Goal: Task Accomplishment & Management: Complete application form

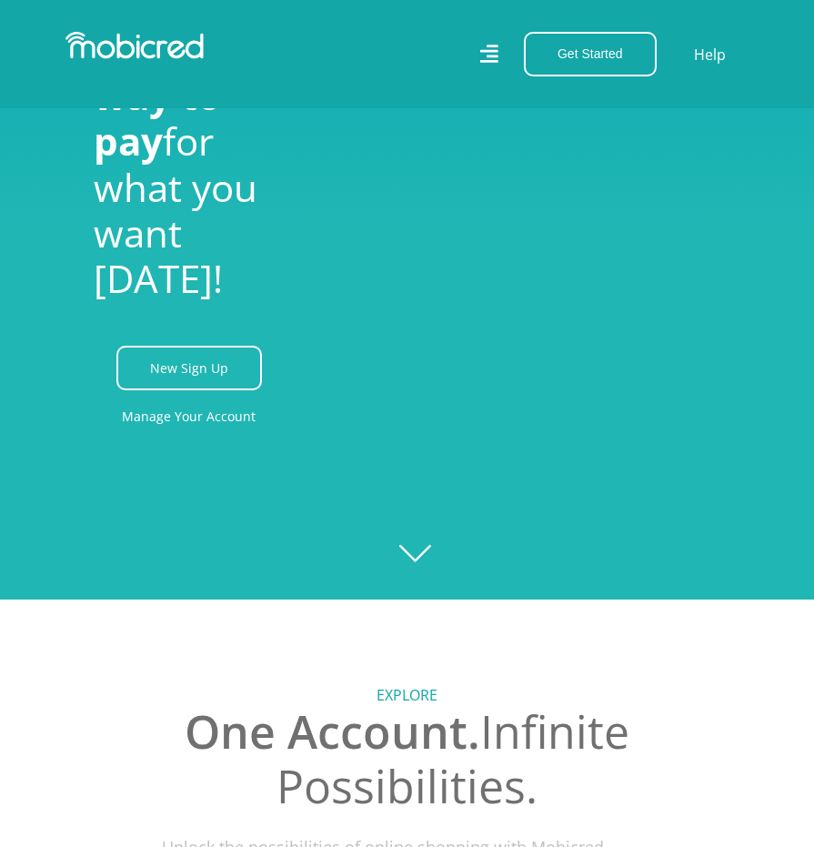
scroll to position [273, 0]
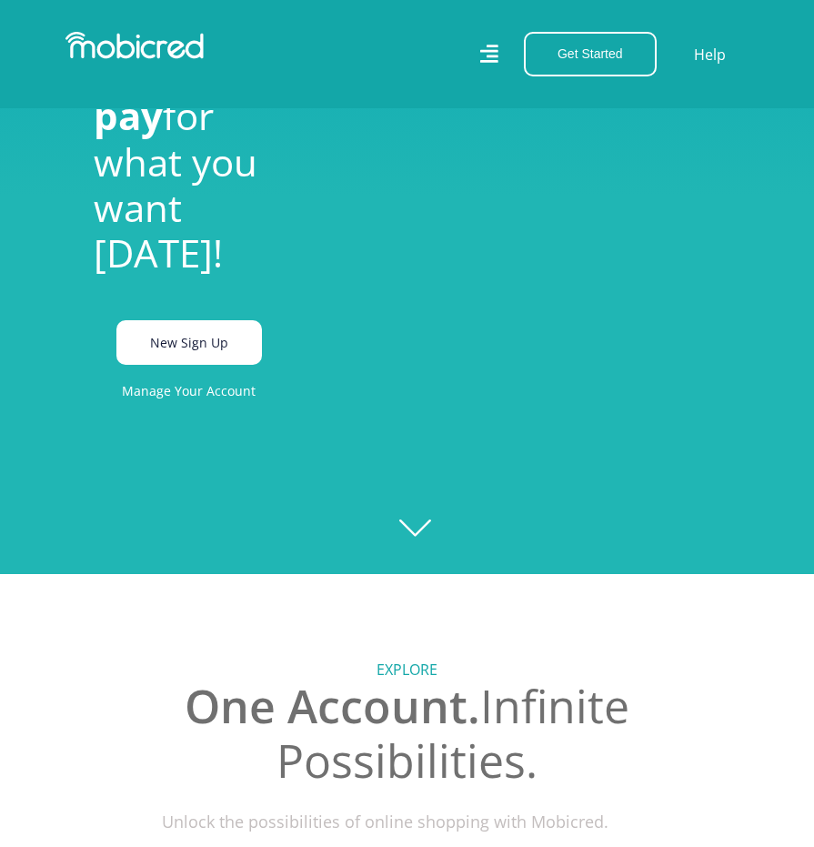
click at [198, 365] on link "New Sign Up" at bounding box center [189, 342] width 146 height 45
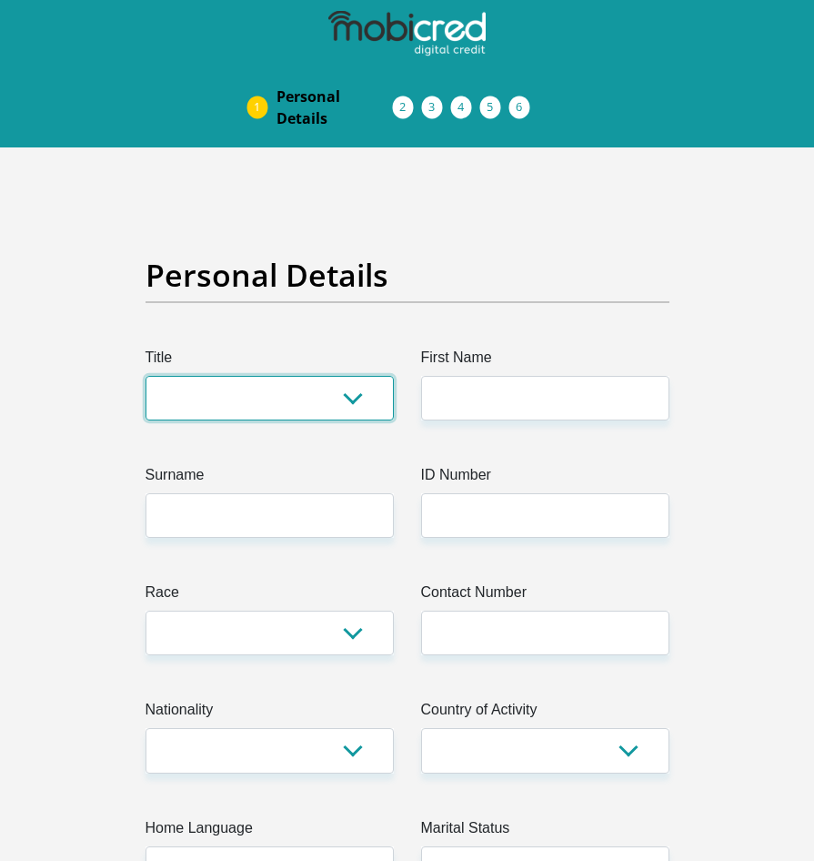
click at [304, 399] on select "Mr Ms Mrs Dr [PERSON_NAME]" at bounding box center [270, 398] width 248 height 45
select select "Mr"
click at [146, 376] on select "Mr Ms Mrs Dr [PERSON_NAME]" at bounding box center [270, 398] width 248 height 45
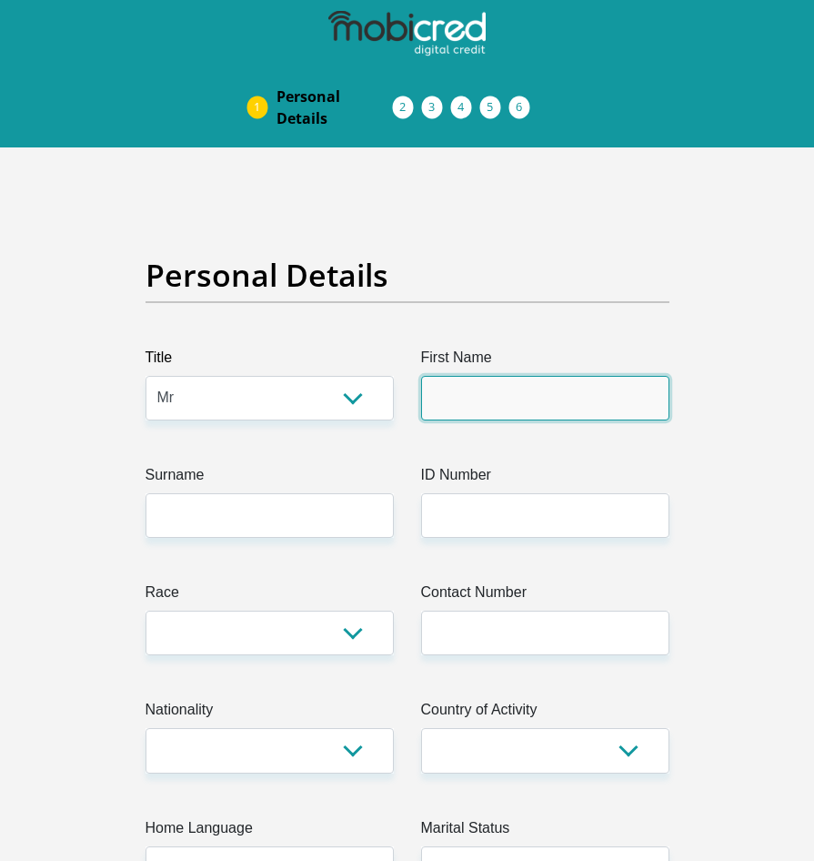
click at [499, 411] on input "First Name" at bounding box center [545, 398] width 248 height 45
click at [528, 406] on input "First Name" at bounding box center [545, 398] width 248 height 45
click at [598, 397] on input "First Name" at bounding box center [545, 398] width 248 height 45
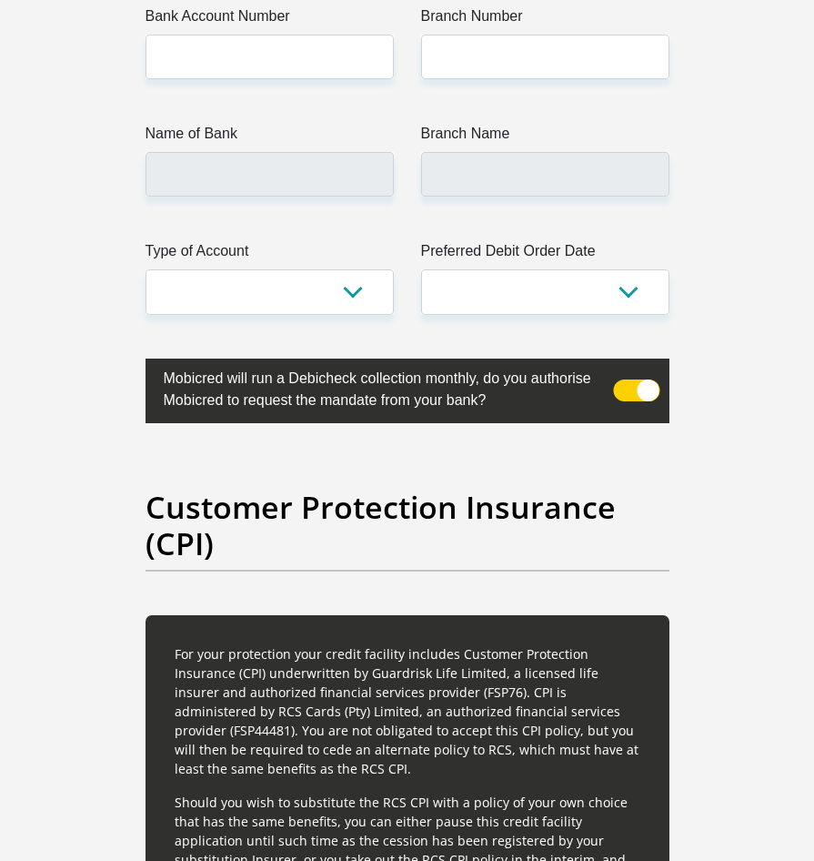
scroll to position [4277, 0]
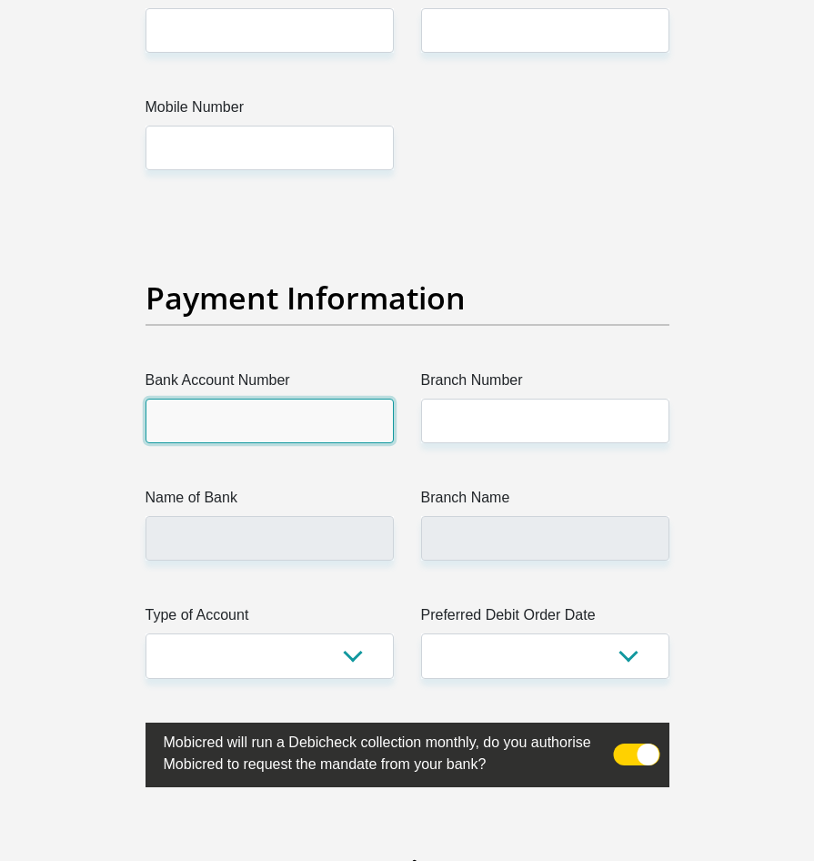
click at [254, 399] on input "Bank Account Number" at bounding box center [270, 421] width 248 height 45
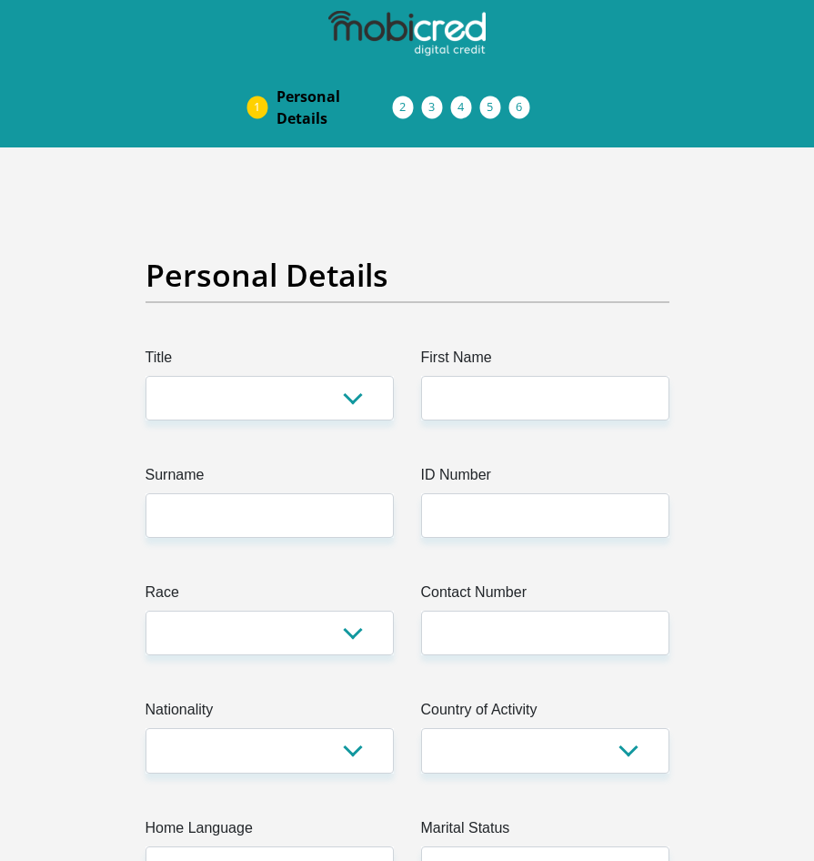
scroll to position [4277, 0]
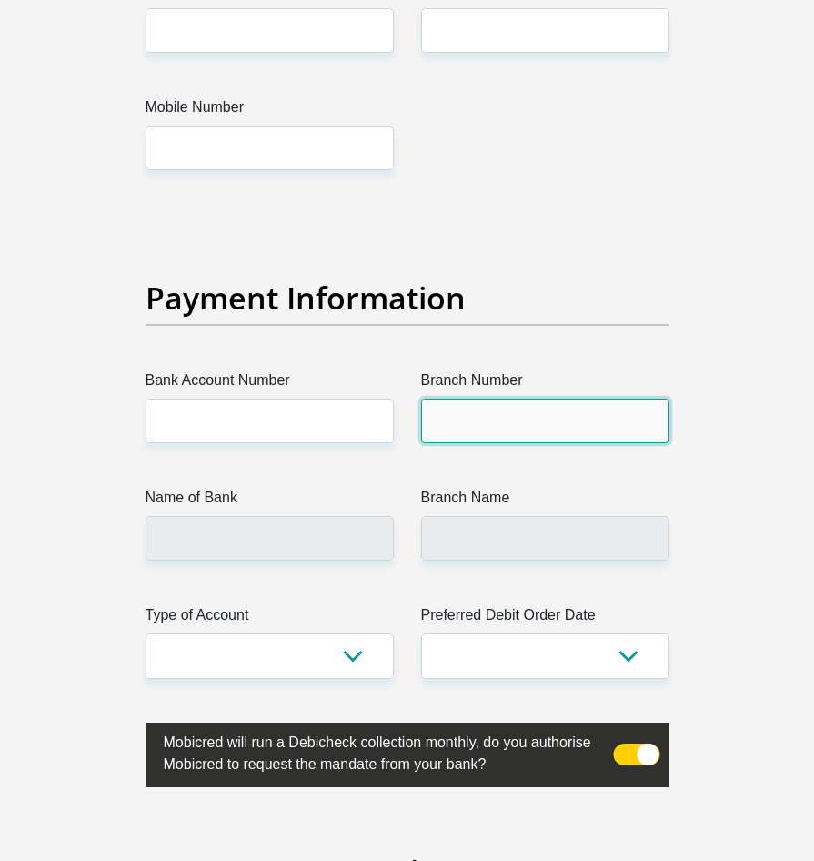
click at [583, 399] on input "Branch Number" at bounding box center [545, 421] width 248 height 45
click at [506, 399] on input "Branch Number" at bounding box center [545, 421] width 248 height 45
type input "470010"
type input "BOHLASE"
select select "1"
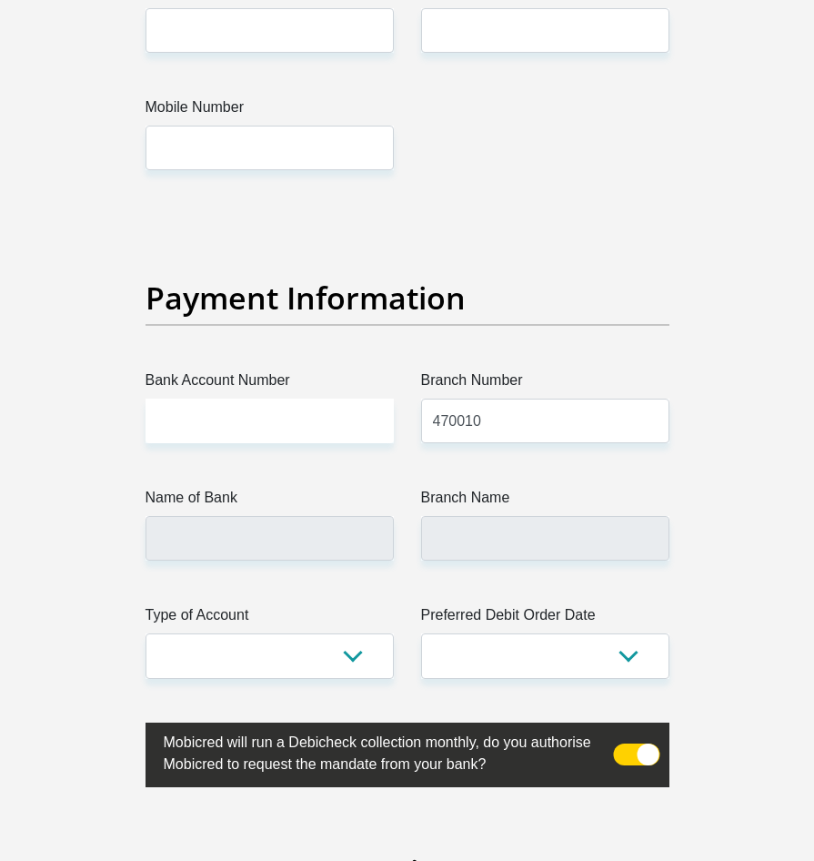
type input "0658690515"
select select "ZAF"
type input "10529 Koussi Cres, Clayville, Thembisa"
type input "Johannesburg"
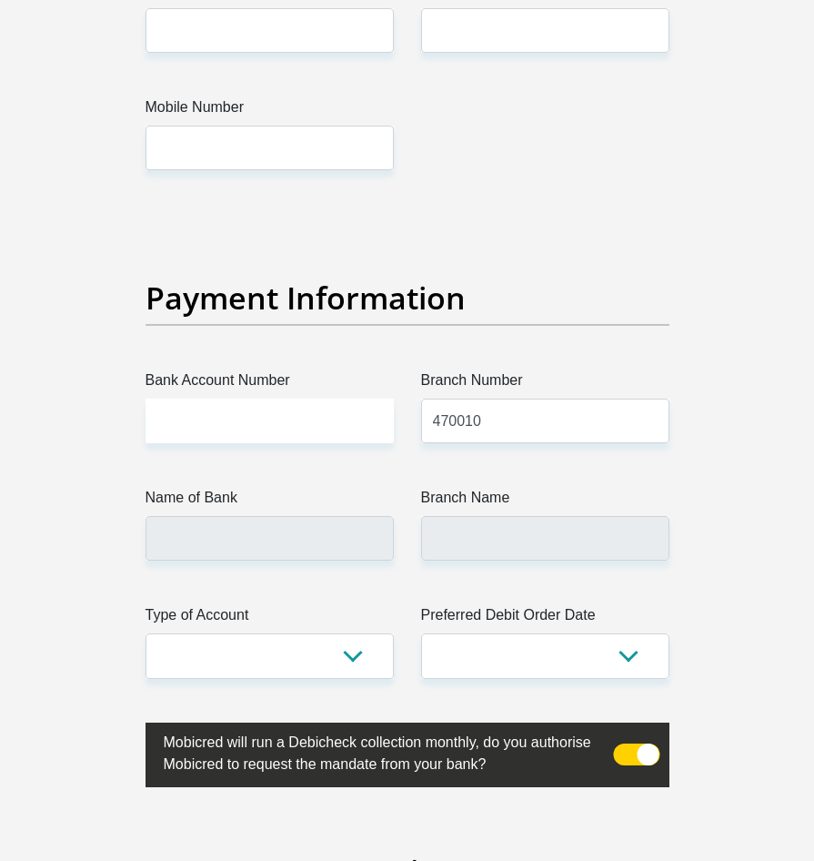
type input "Johannesburg"
type input "1666"
select select "Gauteng"
type input "andilebohlase26@gmail.com"
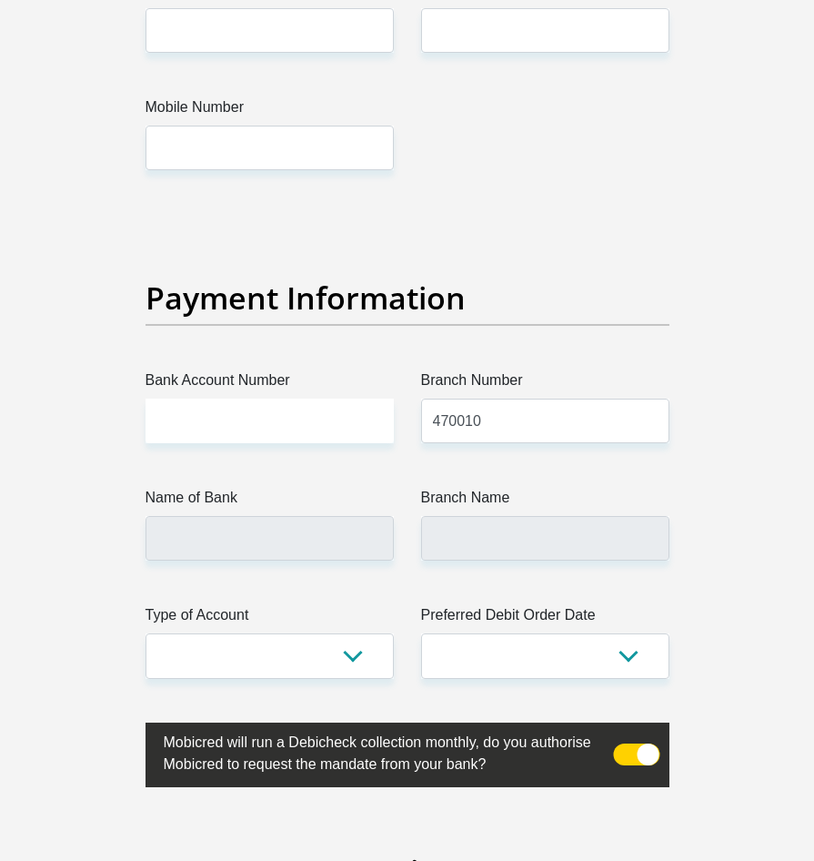
type input "0843234616Ma@010604"
type input "7400"
type input "6800"
type input "0"
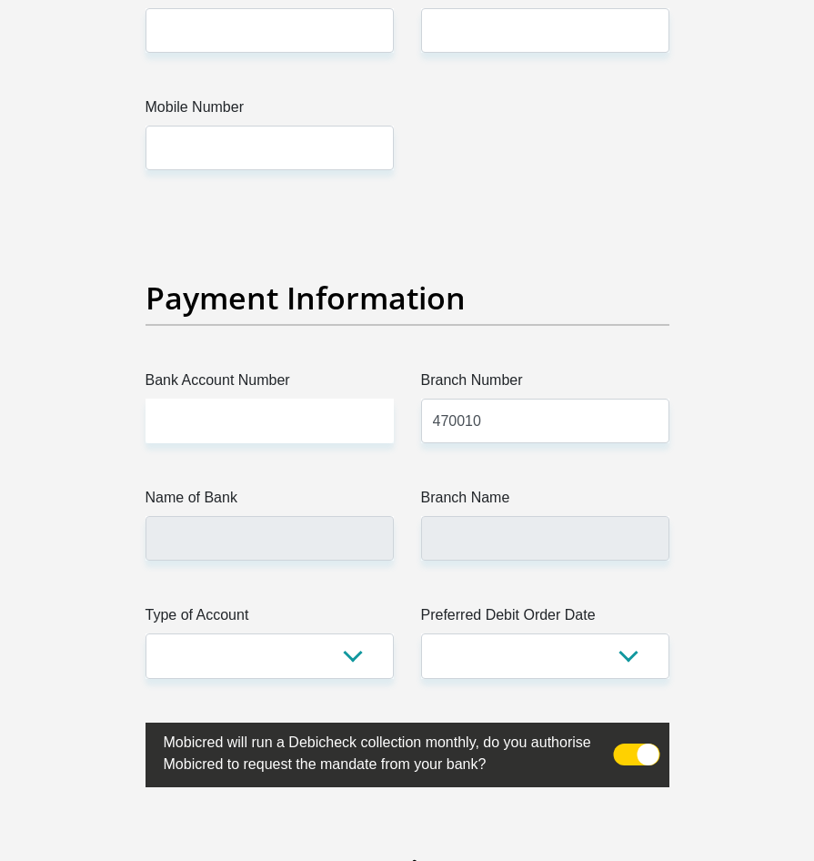
type input "2500"
type input "500"
type input "0"
type input "1500"
type input "450"
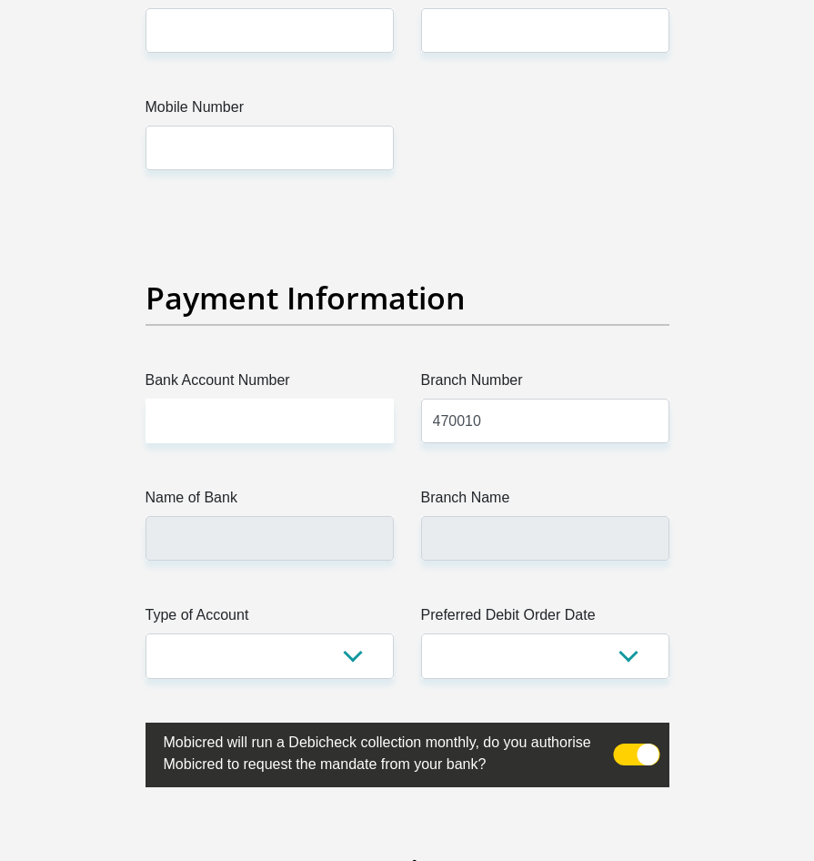
type input "0"
type input "MUSTEK"
type input "0658690515"
type input "KOKETSO"
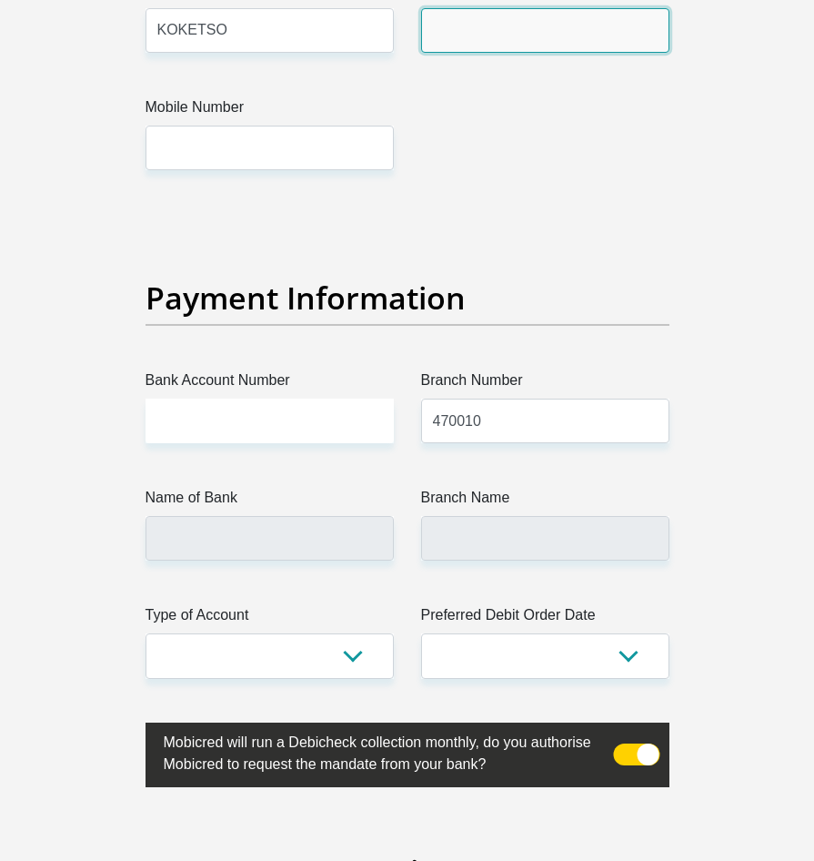
type input "MAAKE"
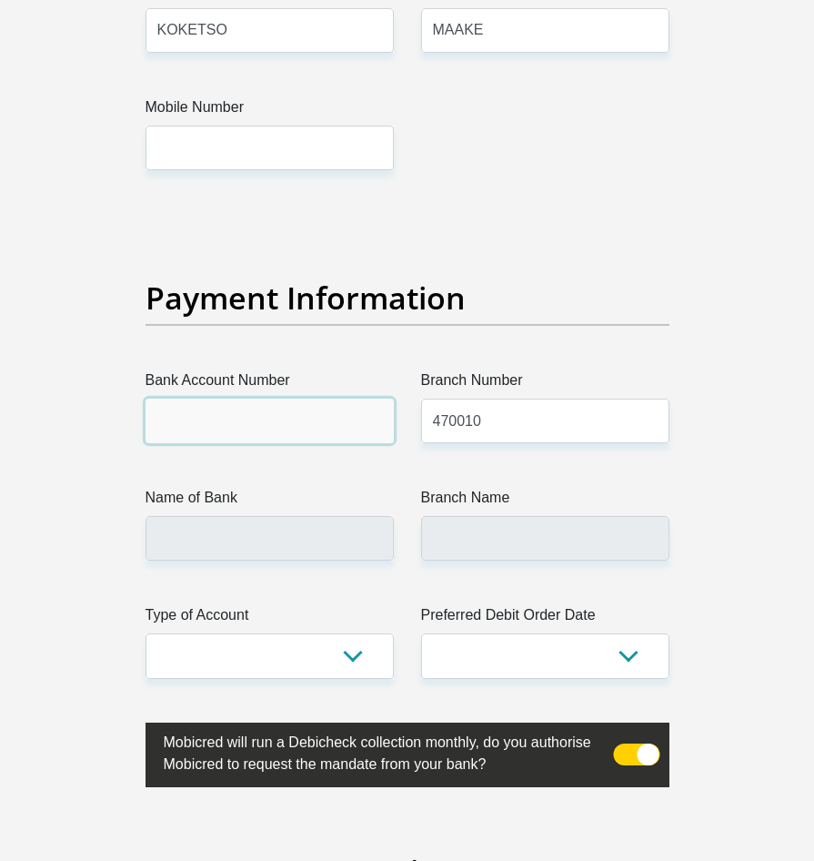
type input "1631634672"
type input "CAPITEC BANK LIMITED"
type input "CAPITEC BANK CPC"
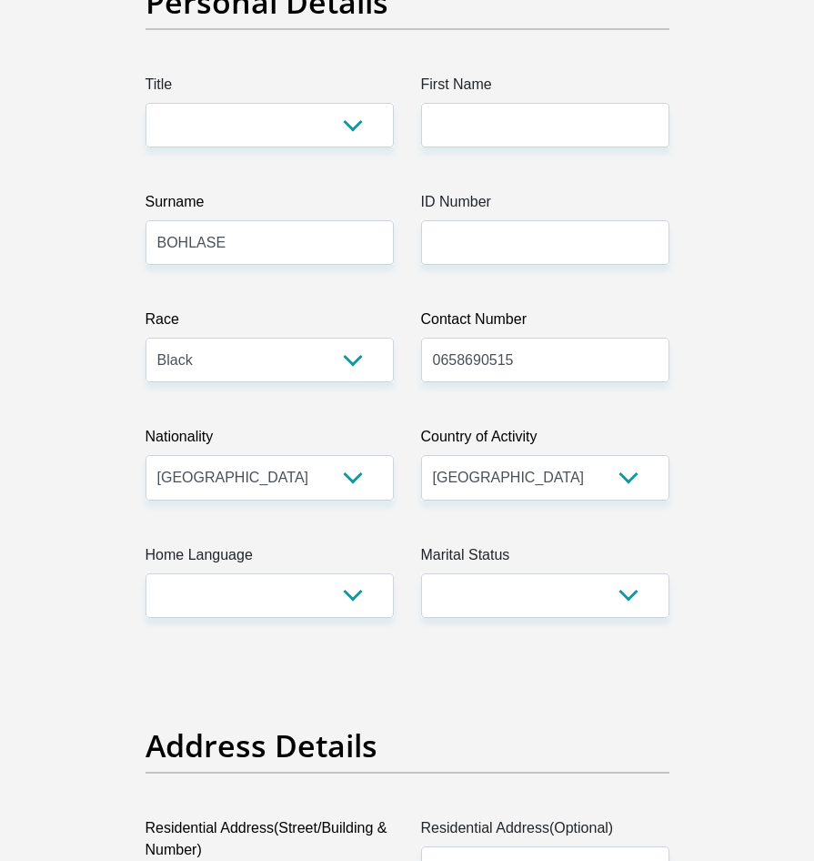
scroll to position [0, 0]
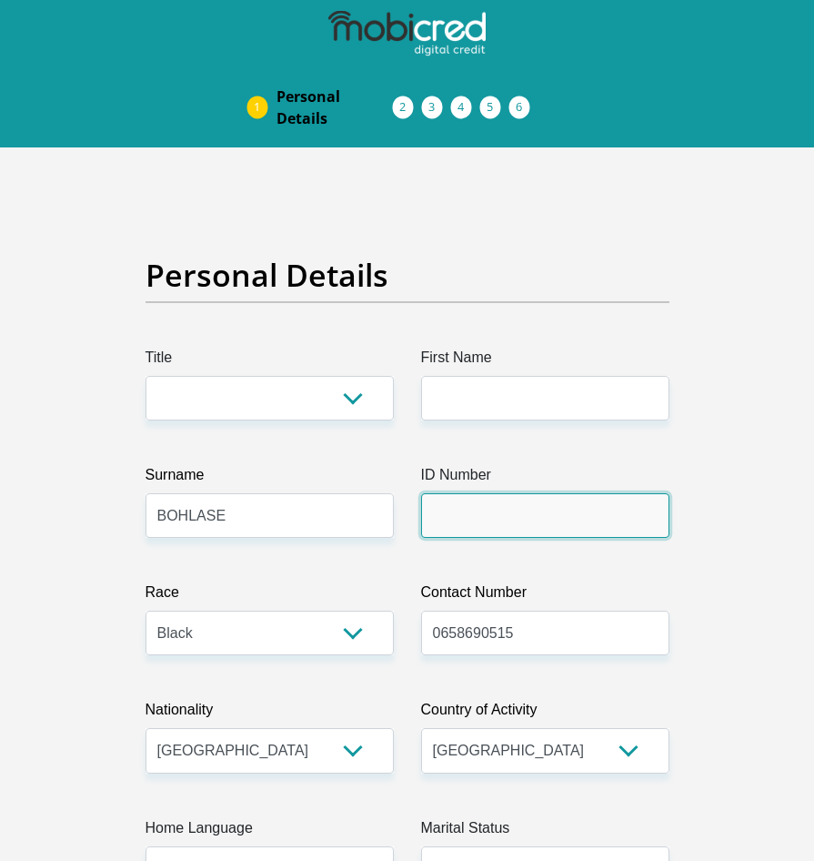
click at [552, 522] on input "ID Number" at bounding box center [545, 515] width 248 height 45
click at [495, 521] on input "ID Number" at bounding box center [545, 515] width 248 height 45
drag, startPoint x: 484, startPoint y: 519, endPoint x: 444, endPoint y: 505, distance: 42.3
click at [456, 520] on input "ID Number" at bounding box center [545, 515] width 248 height 45
type input "0"
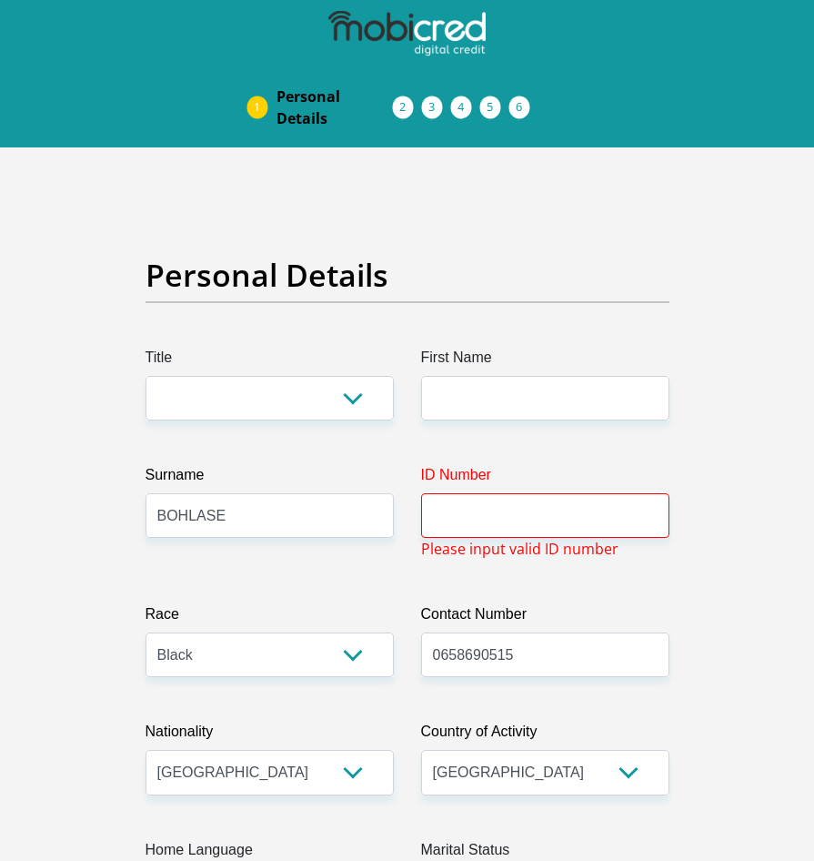
click at [550, 623] on label "Contact Number" at bounding box center [545, 617] width 248 height 29
click at [550, 632] on input "0658690515" at bounding box center [545, 654] width 248 height 45
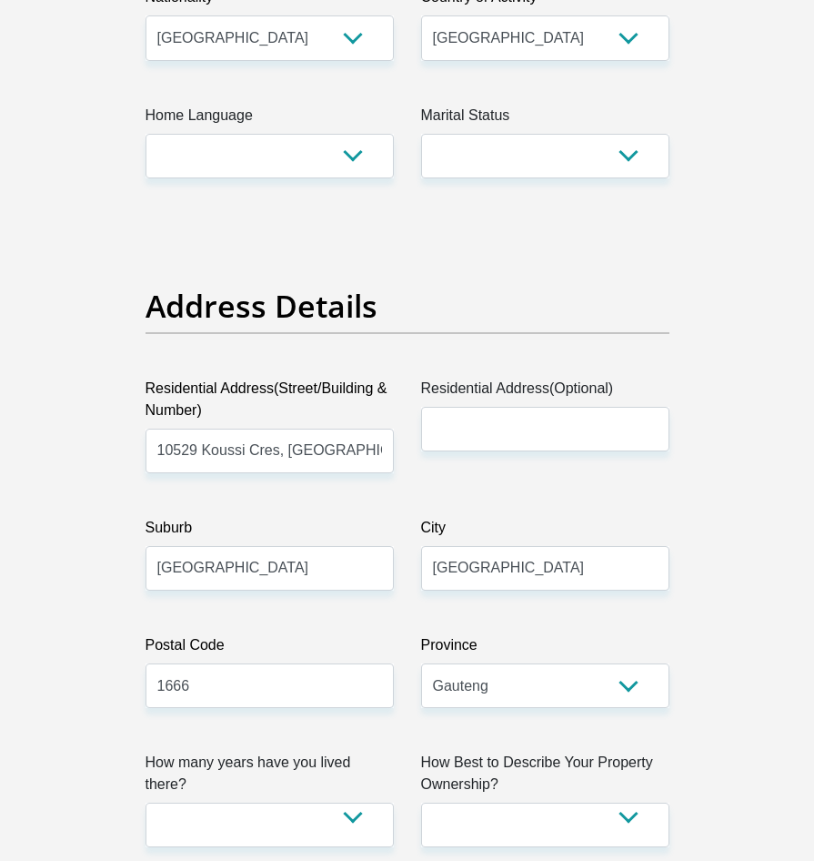
scroll to position [1001, 0]
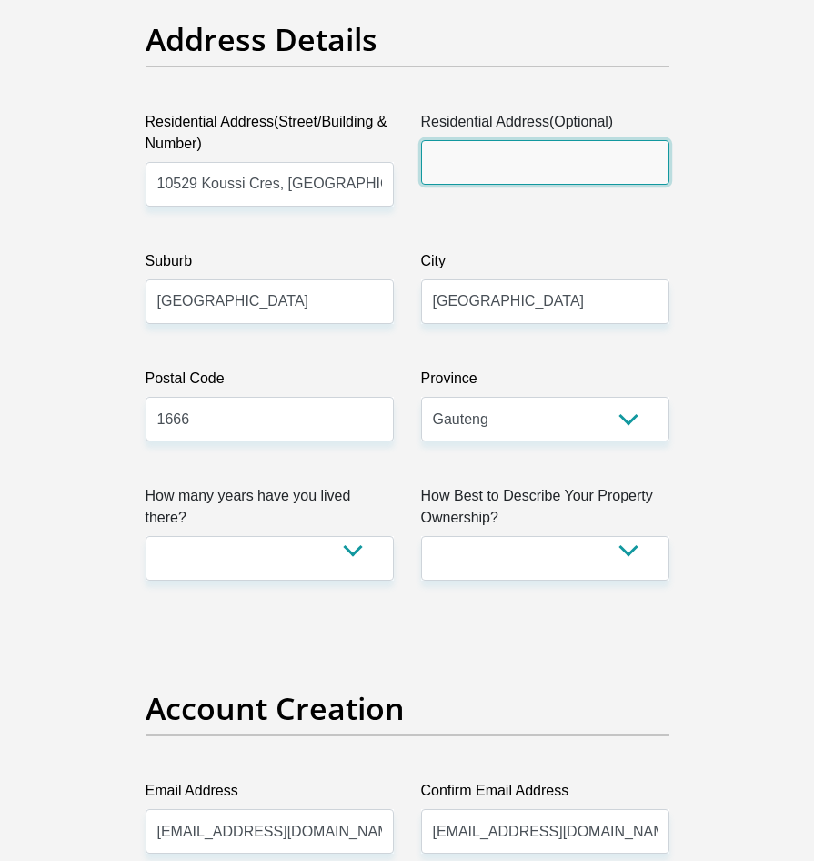
drag, startPoint x: 559, startPoint y: 429, endPoint x: 441, endPoint y: 180, distance: 274.8
click at [464, 173] on input "Residential Address(Optional)" at bounding box center [545, 162] width 248 height 45
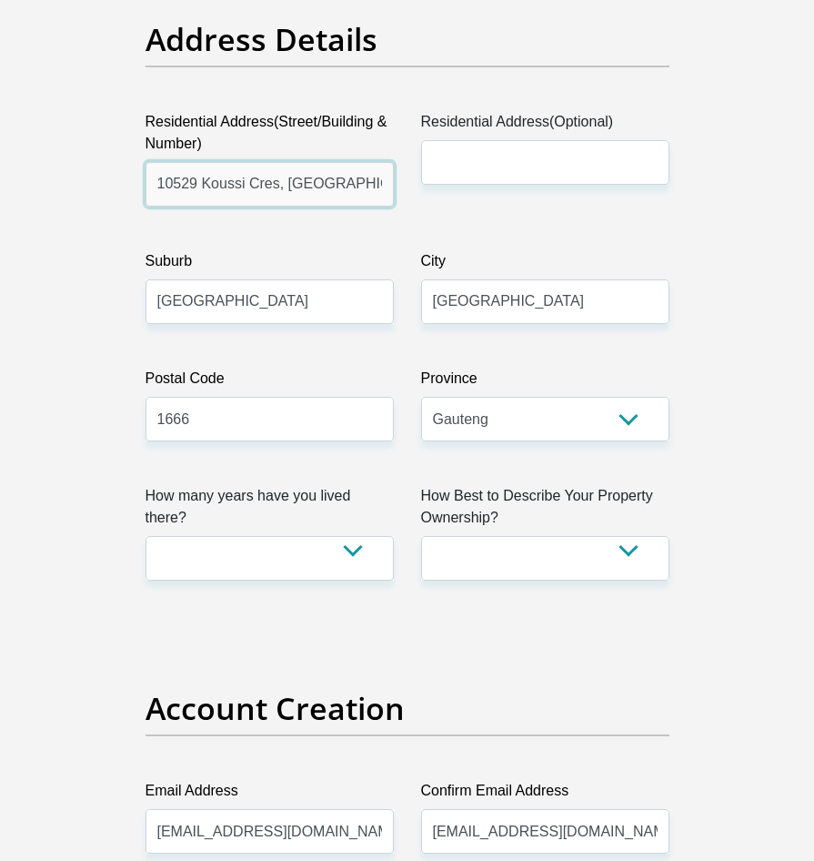
click at [343, 187] on input "10529 Koussi Cres, Clayville, Thembisa" at bounding box center [270, 184] width 248 height 45
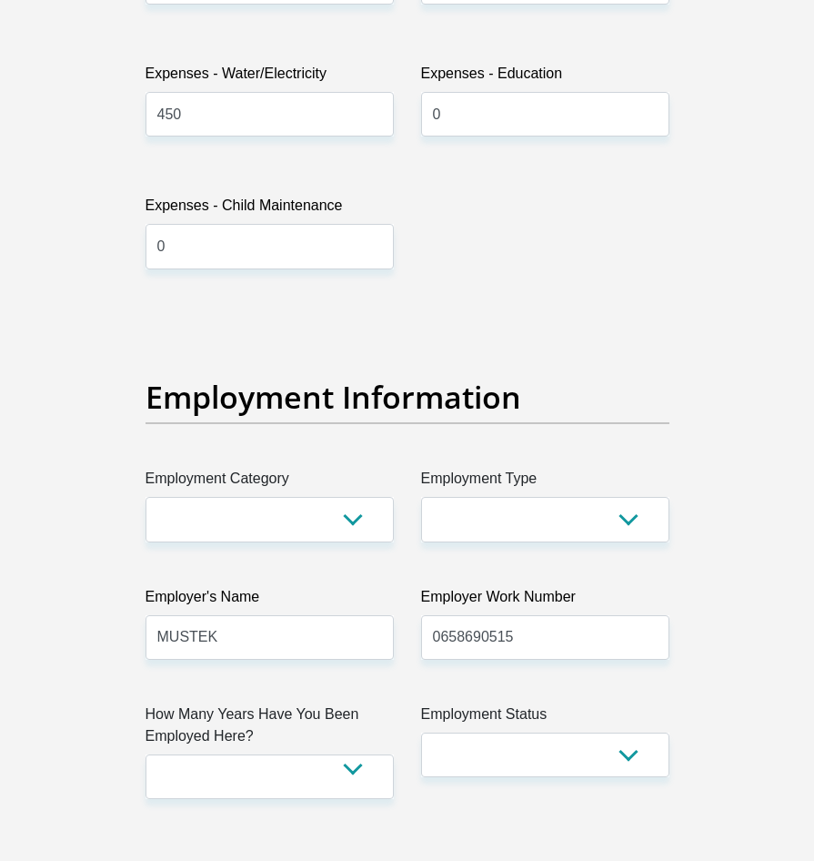
scroll to position [3367, 0]
